Goal: Understand process/instructions: Learn how to perform a task or action

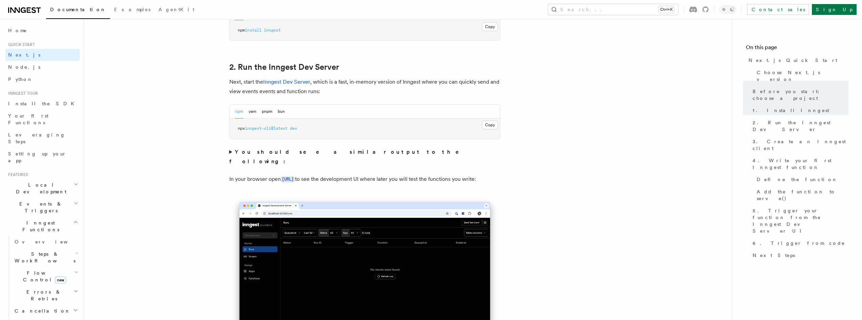
scroll to position [474, 0]
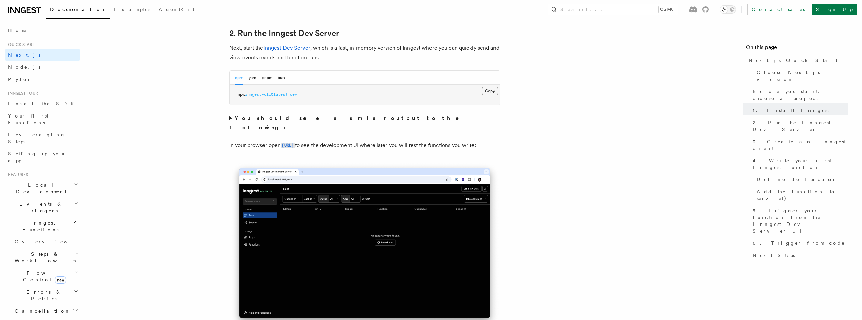
click at [494, 89] on button "Copy Copied" at bounding box center [490, 91] width 16 height 9
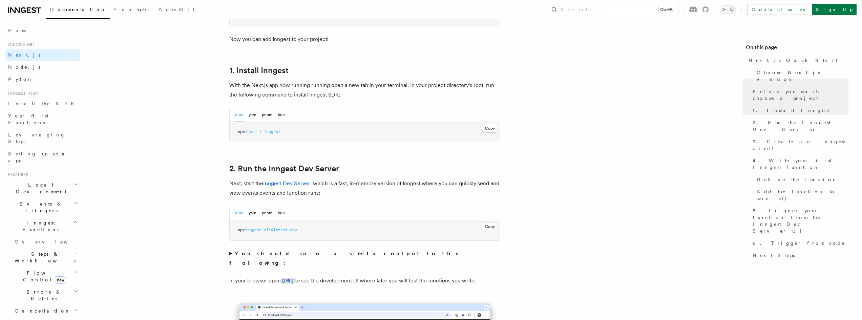
scroll to position [373, 0]
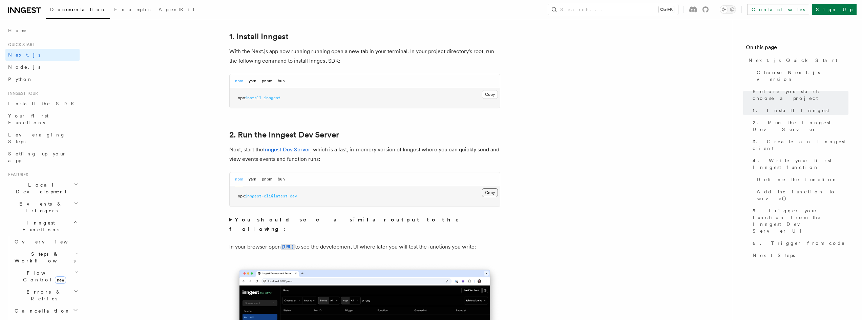
click at [487, 193] on button "Copy Copied" at bounding box center [490, 192] width 16 height 9
